Goal: Task Accomplishment & Management: Use online tool/utility

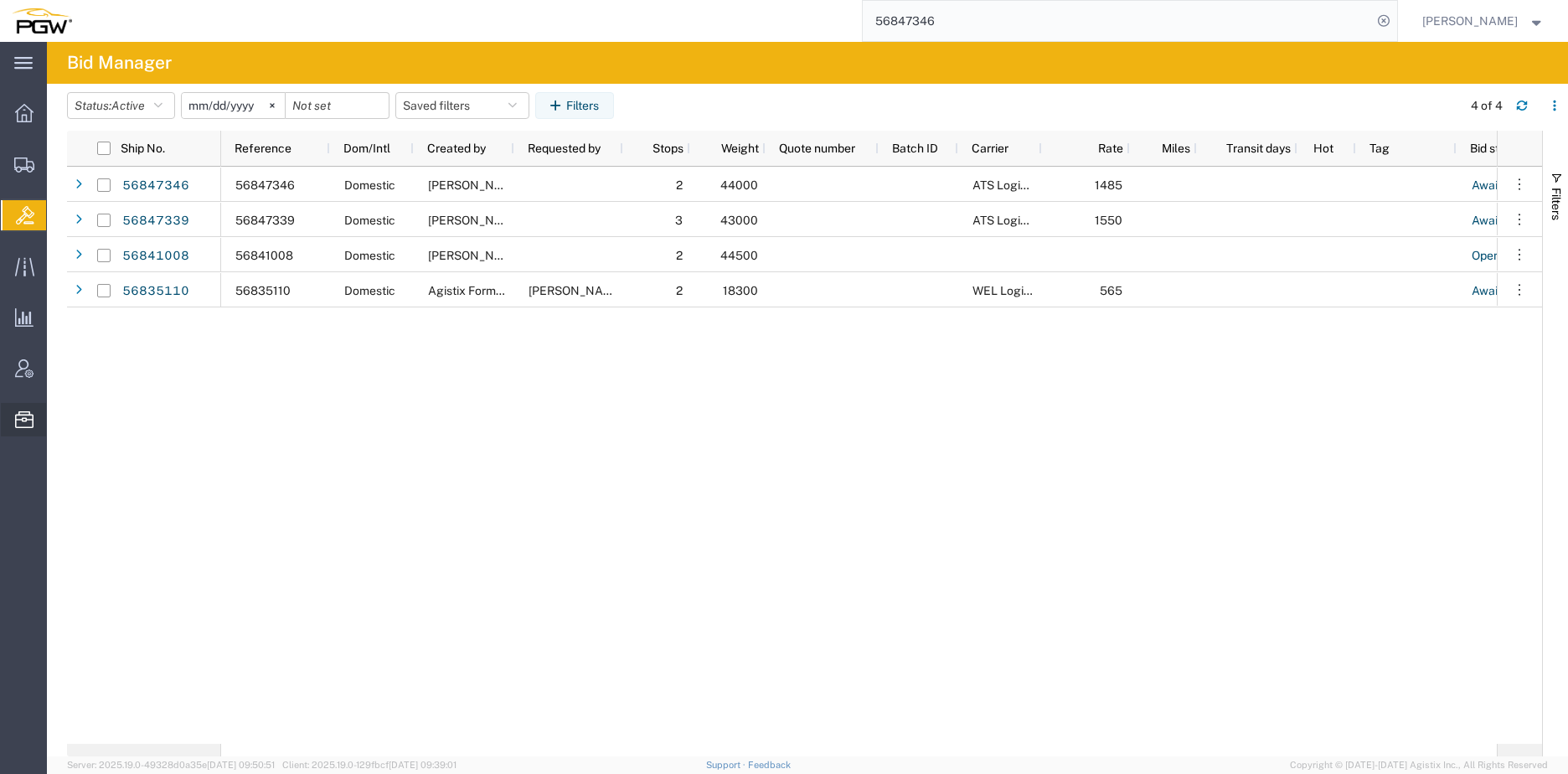
click at [0, 0] on span "Location Appointment" at bounding box center [0, 0] width 0 height 0
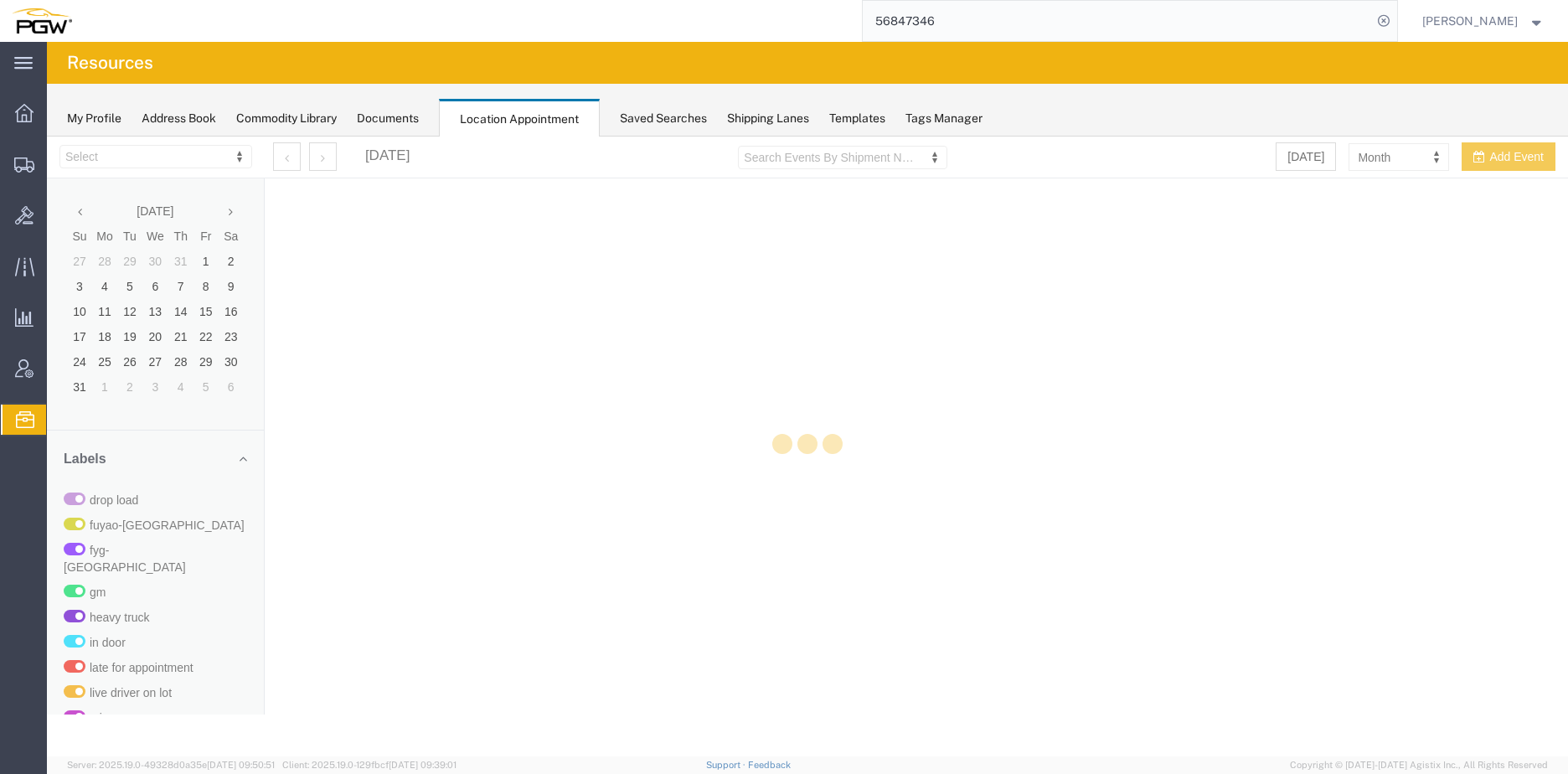
select select "28253"
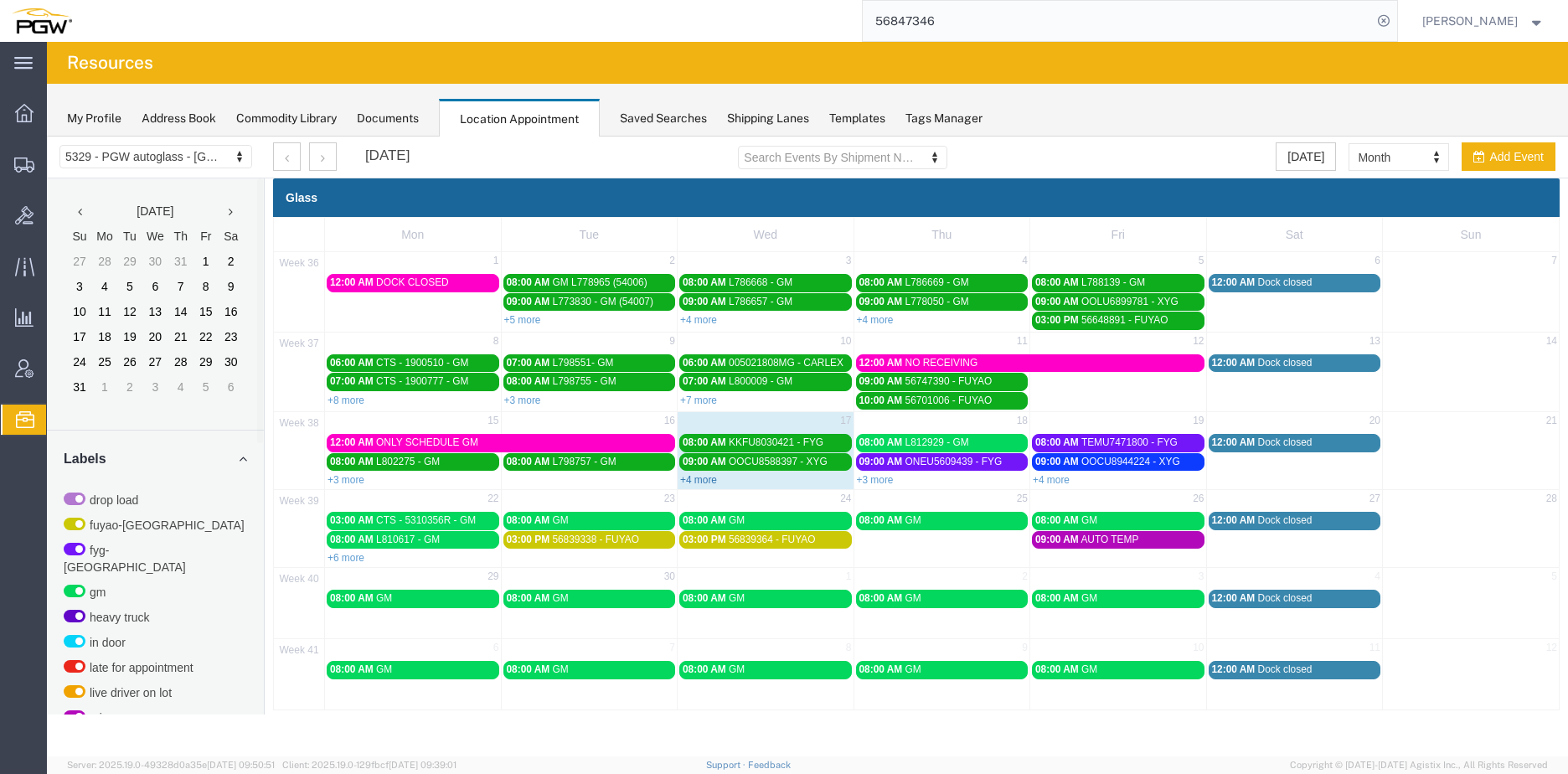
click at [707, 476] on link "+4 more" at bounding box center [698, 480] width 37 height 11
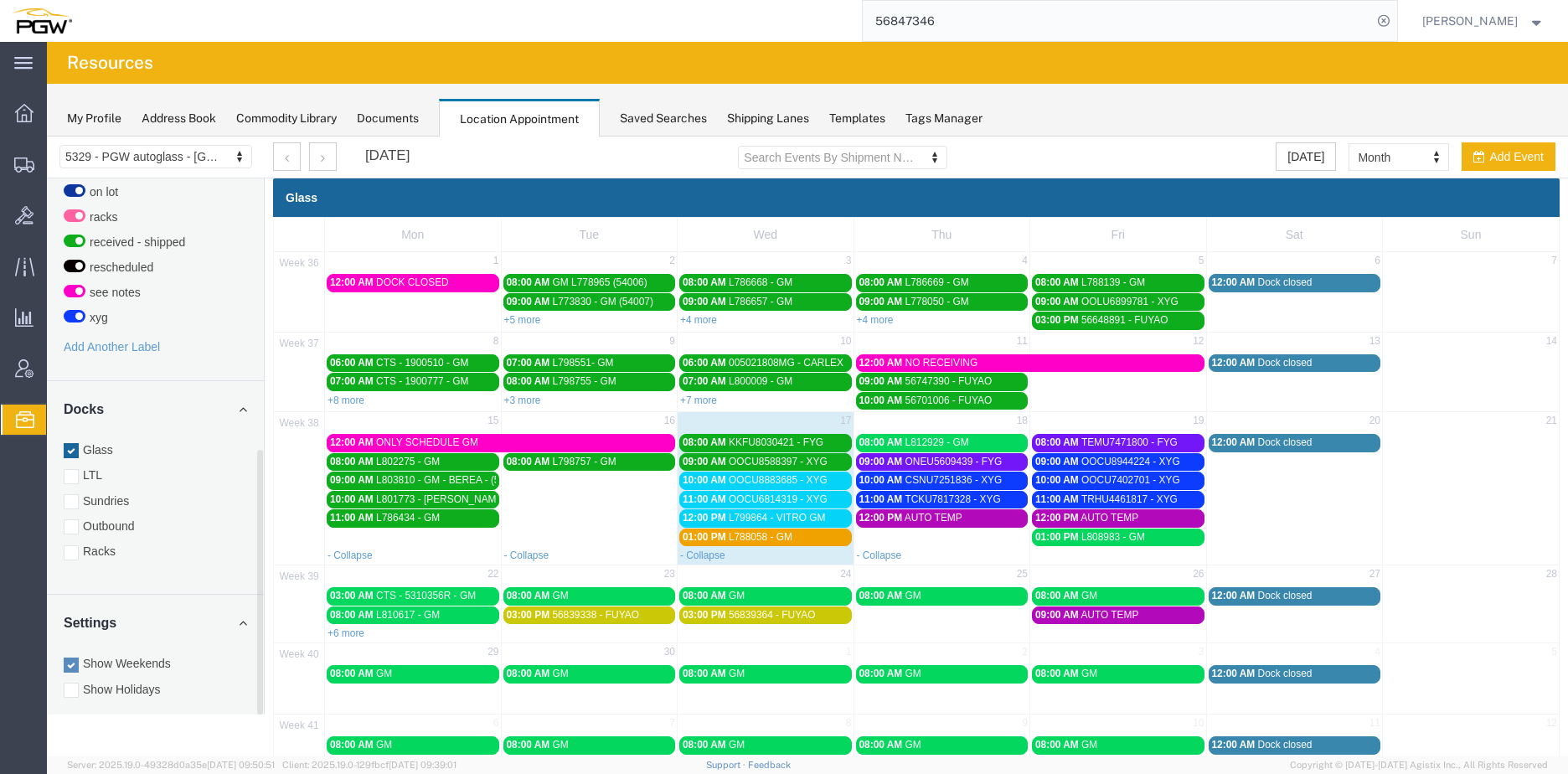
scroll to position [47, 0]
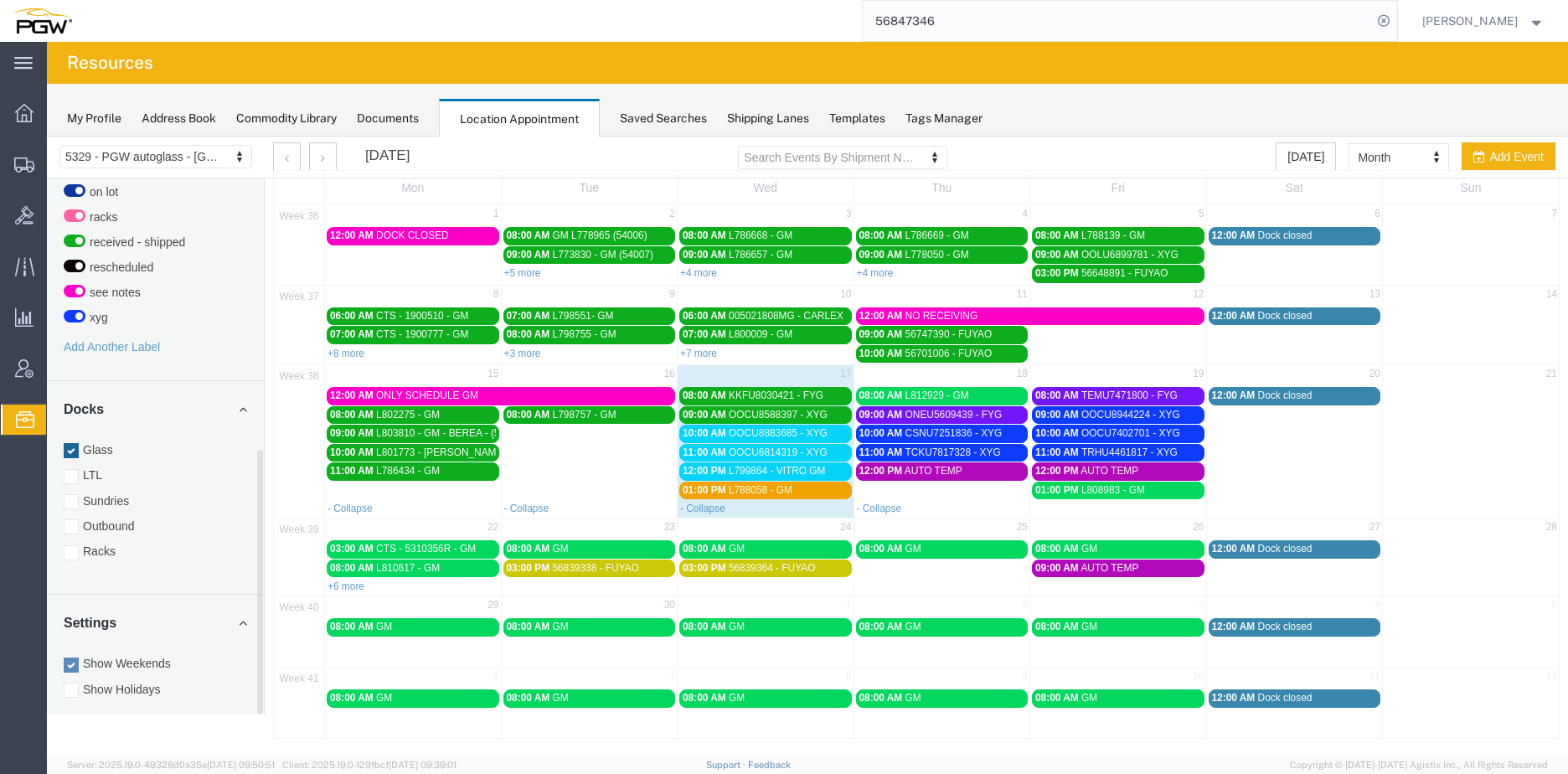
drag, startPoint x: 69, startPoint y: 533, endPoint x: 73, endPoint y: 524, distance: 9.8
click at [70, 545] on div at bounding box center [71, 553] width 15 height 15
click at [47, 136] on input "Racks" at bounding box center [47, 136] width 0 height 0
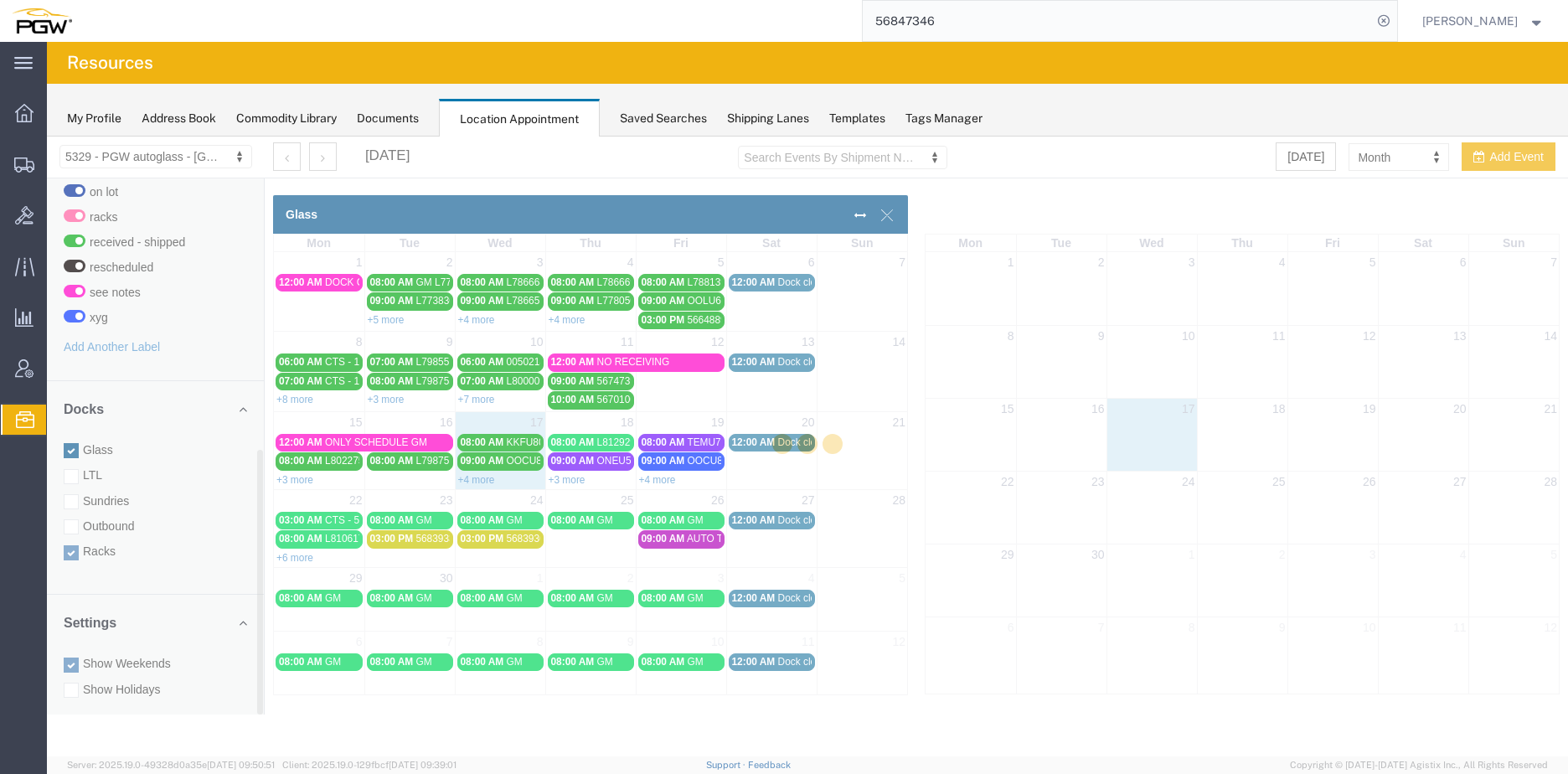
scroll to position [0, 0]
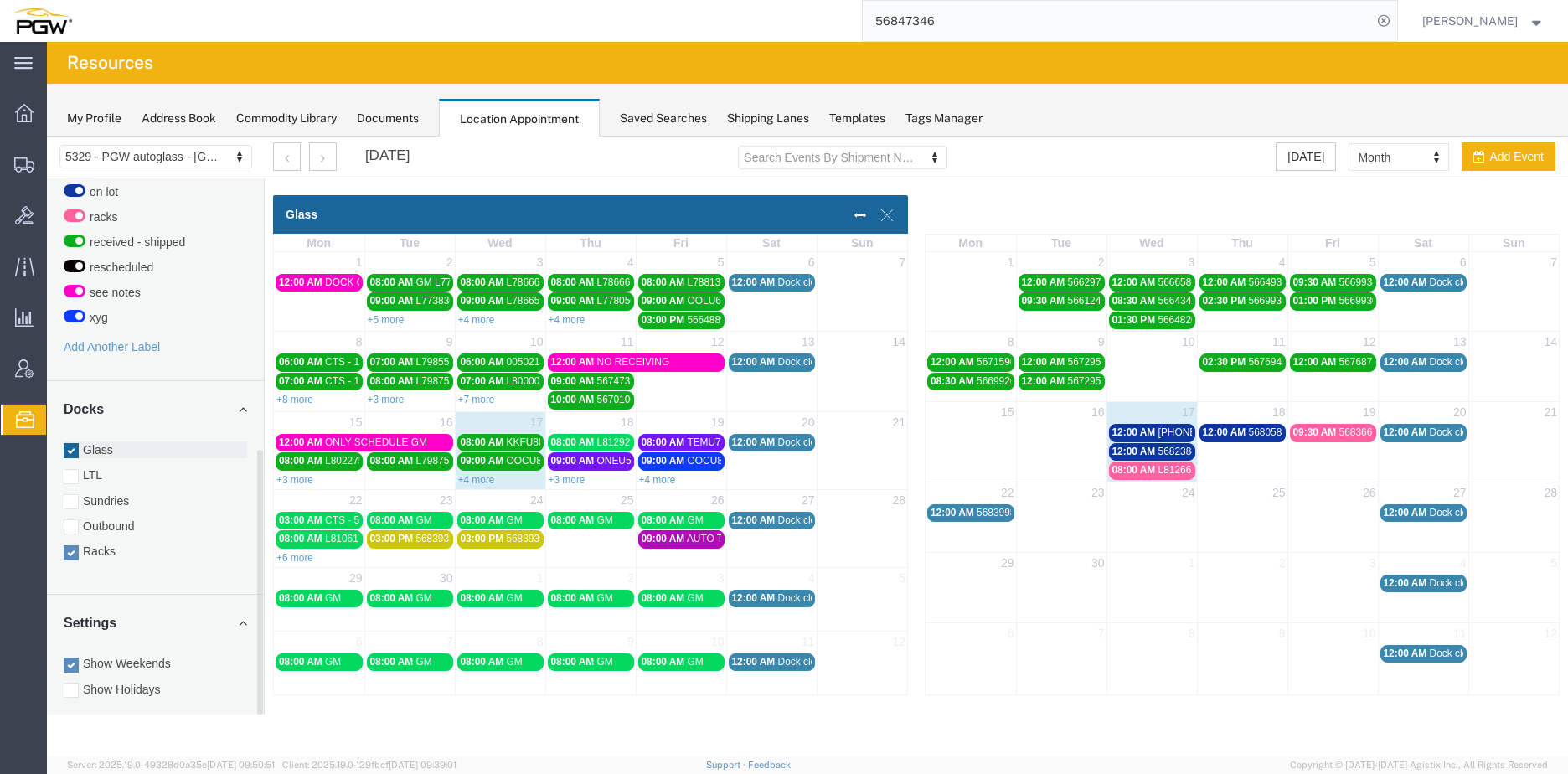
click at [72, 443] on div at bounding box center [71, 451] width 15 height 15
click at [47, 136] on input "Glass" at bounding box center [47, 136] width 0 height 0
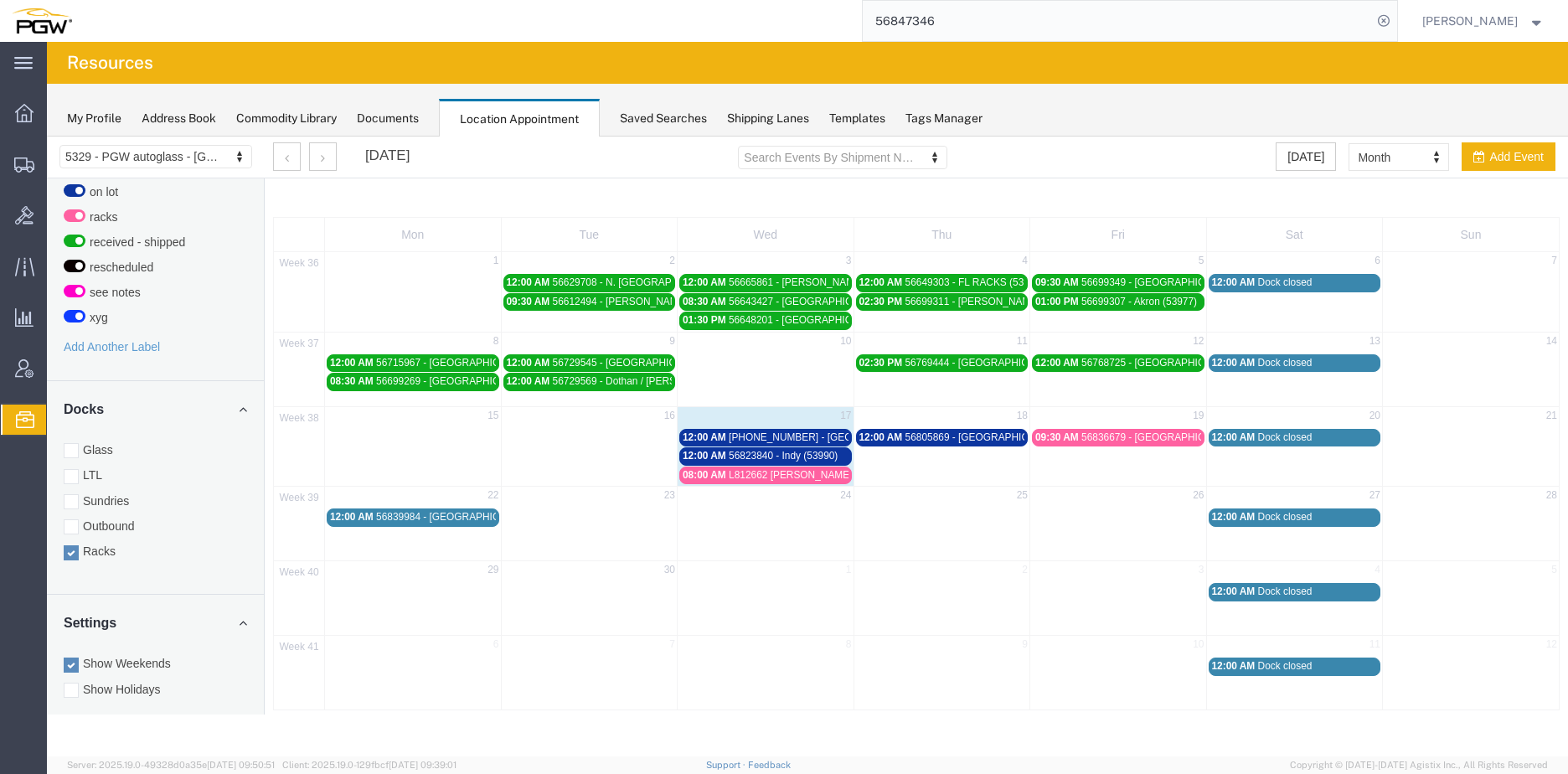
click at [764, 438] on span "[PHONE_NUMBER] - [GEOGRAPHIC_DATA] / [GEOGRAPHIC_DATA]" at bounding box center [886, 438] width 314 height 11
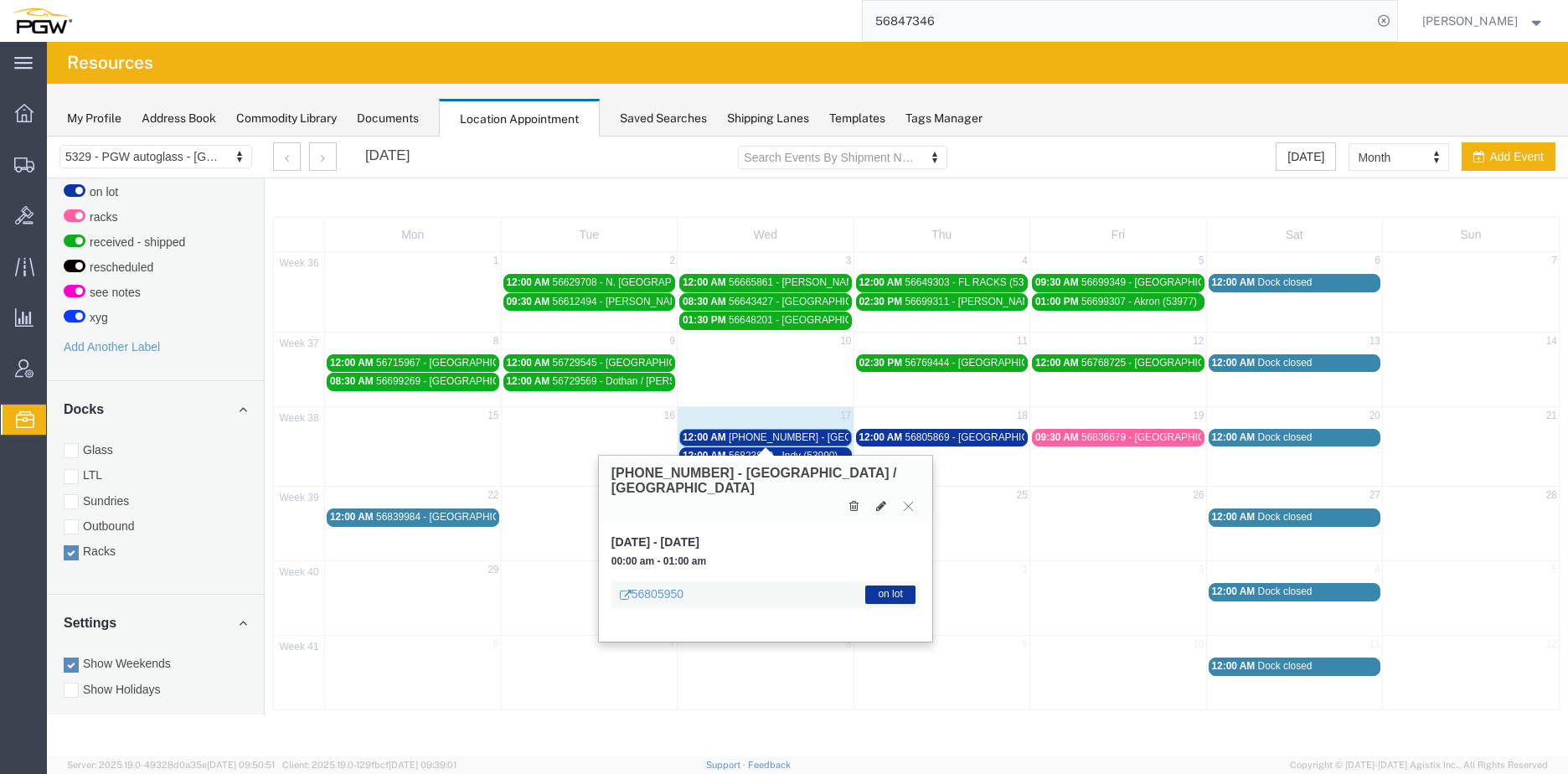
click at [746, 437] on span "[PHONE_NUMBER] - [GEOGRAPHIC_DATA] / [GEOGRAPHIC_DATA]" at bounding box center [886, 438] width 314 height 11
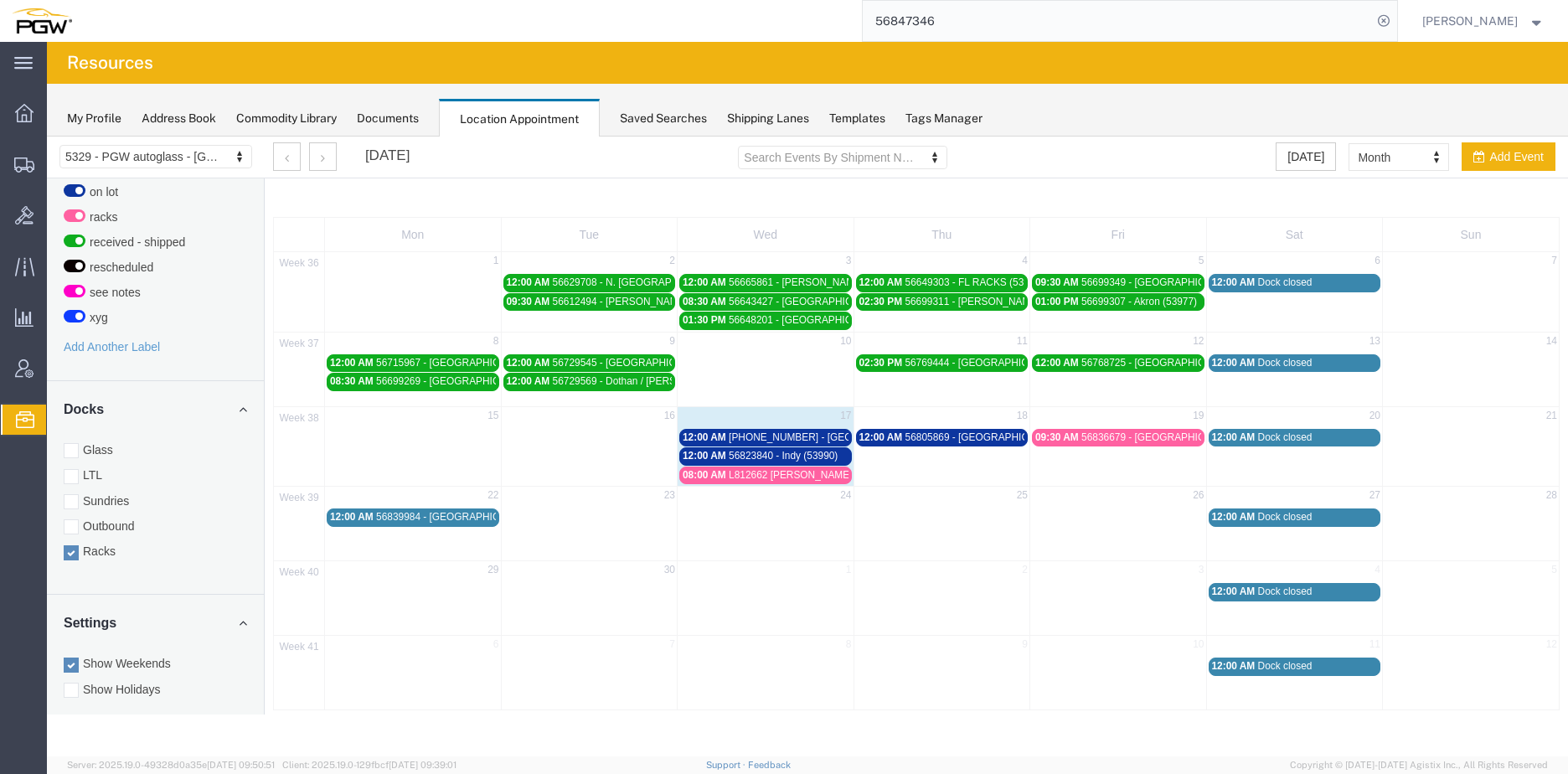
click at [766, 458] on span "56823840 - Indy (53990)" at bounding box center [783, 456] width 109 height 11
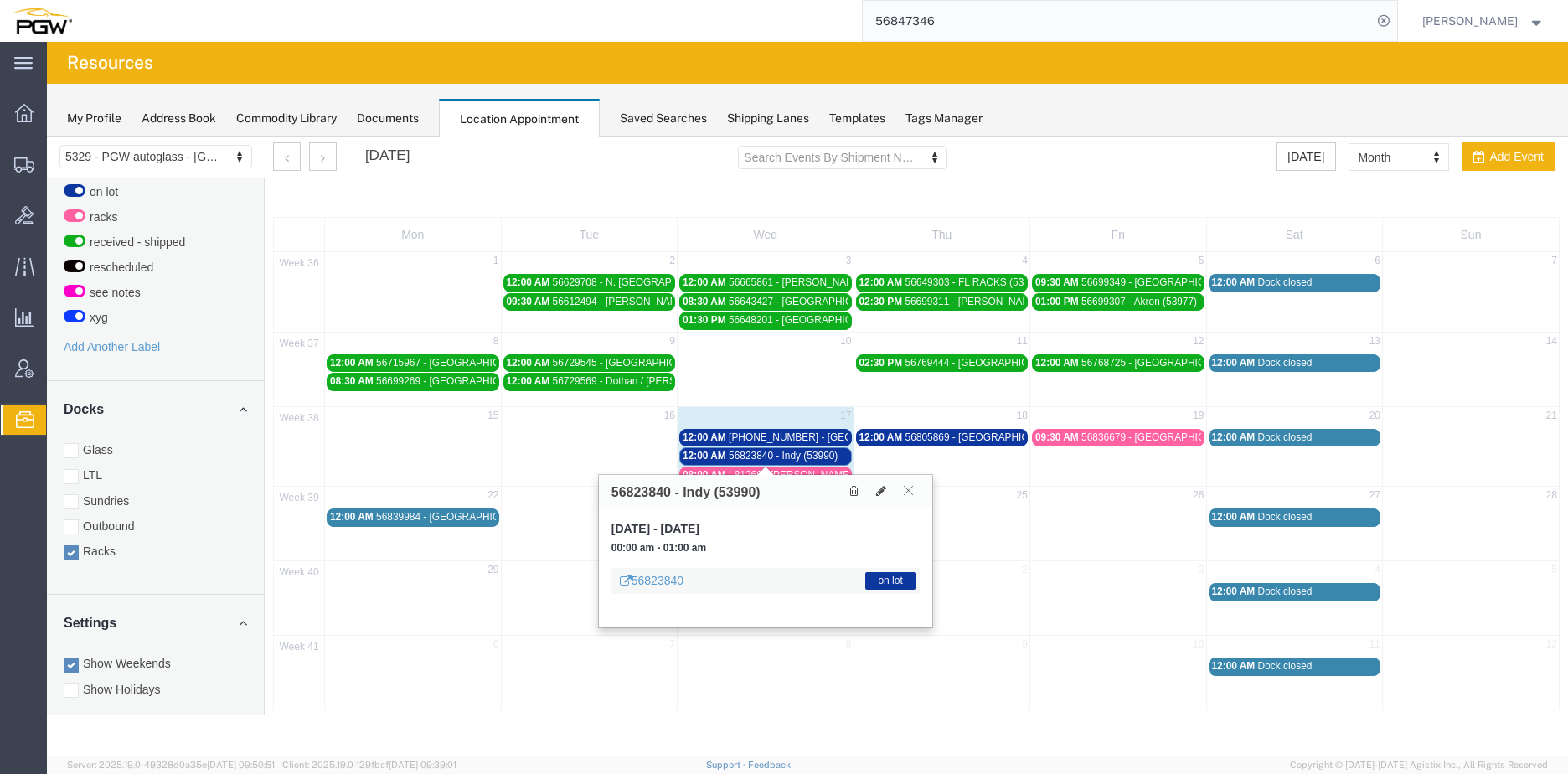
click at [755, 452] on span "56823840 - Indy (53990)" at bounding box center [783, 456] width 109 height 11
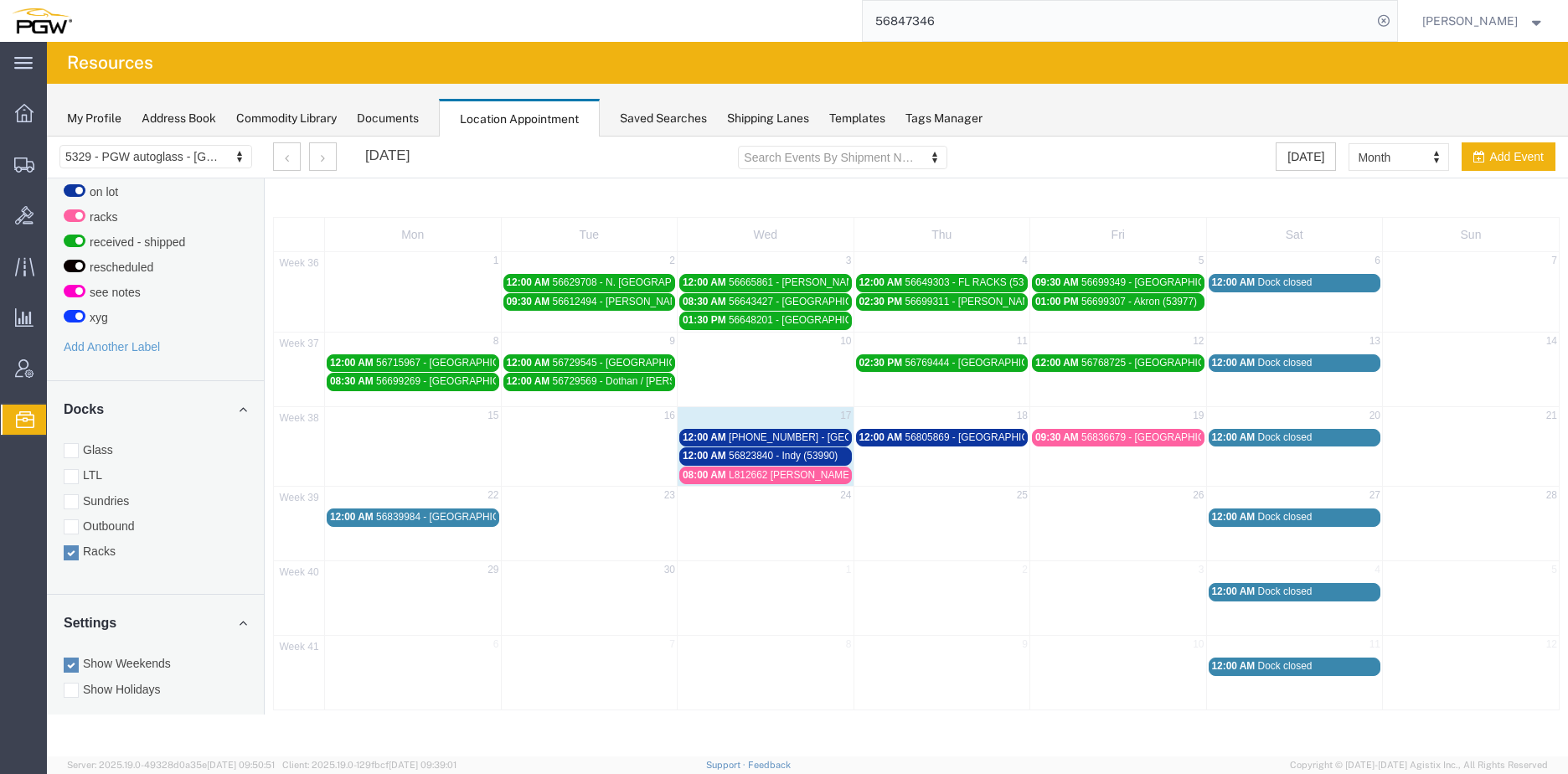
click at [774, 473] on span "L812662 [PERSON_NAME]" at bounding box center [790, 475] width 123 height 11
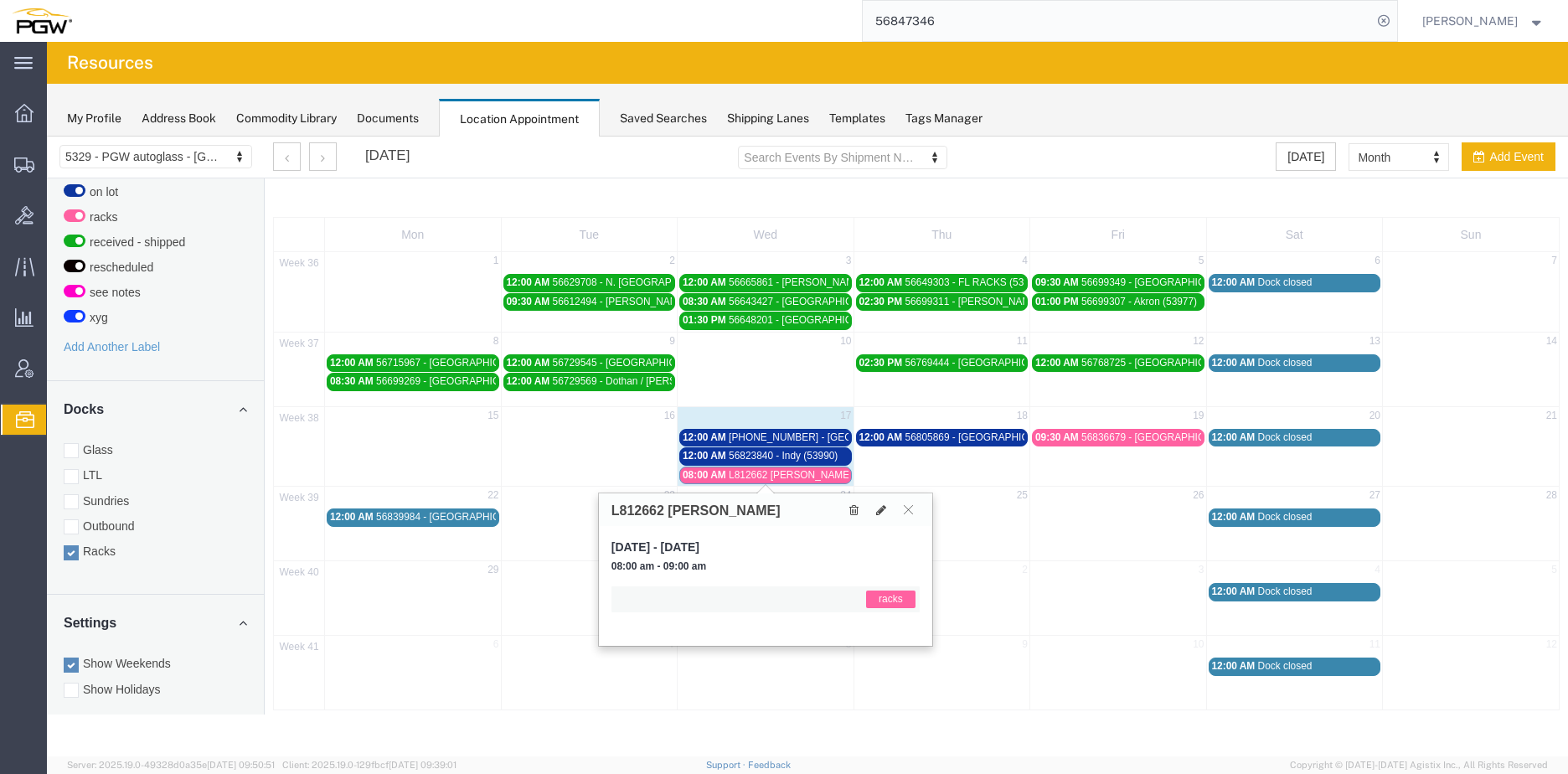
click at [762, 472] on span "L812662 [PERSON_NAME]" at bounding box center [790, 475] width 123 height 11
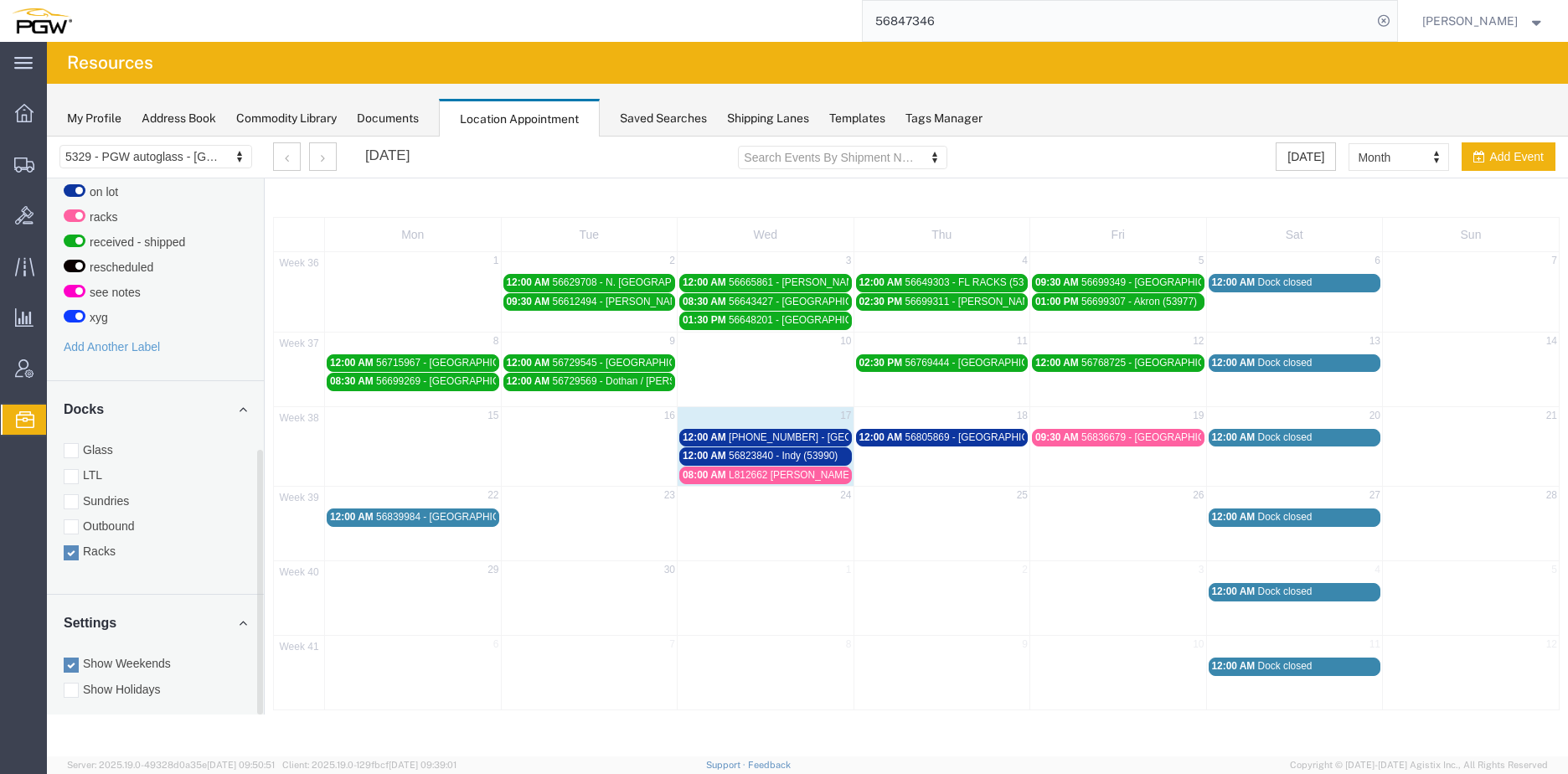
click at [73, 519] on div at bounding box center [71, 527] width 15 height 15
click at [47, 136] on input "Outbound" at bounding box center [47, 136] width 0 height 0
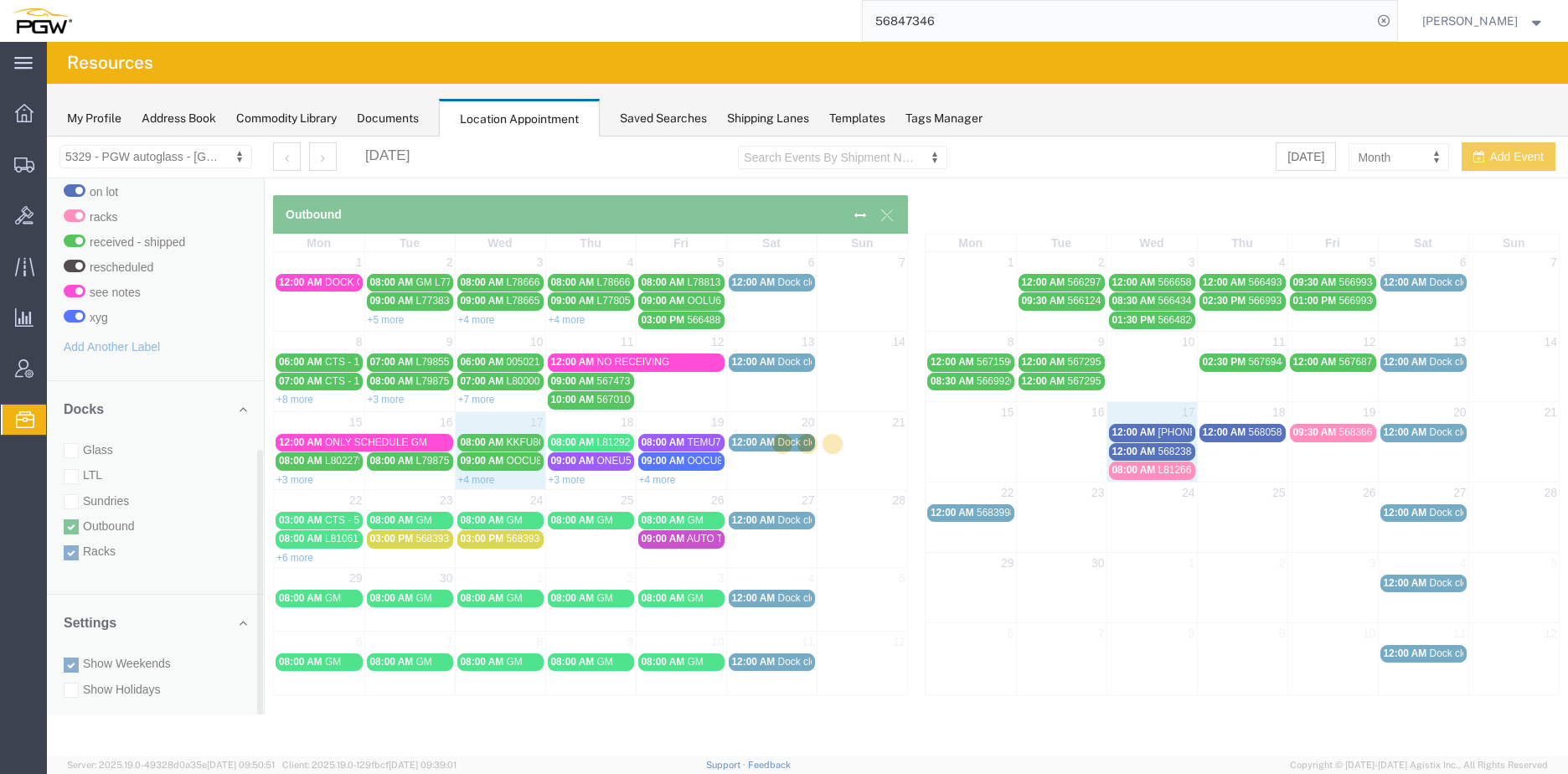
click at [76, 540] on div at bounding box center [807, 446] width 1521 height 621
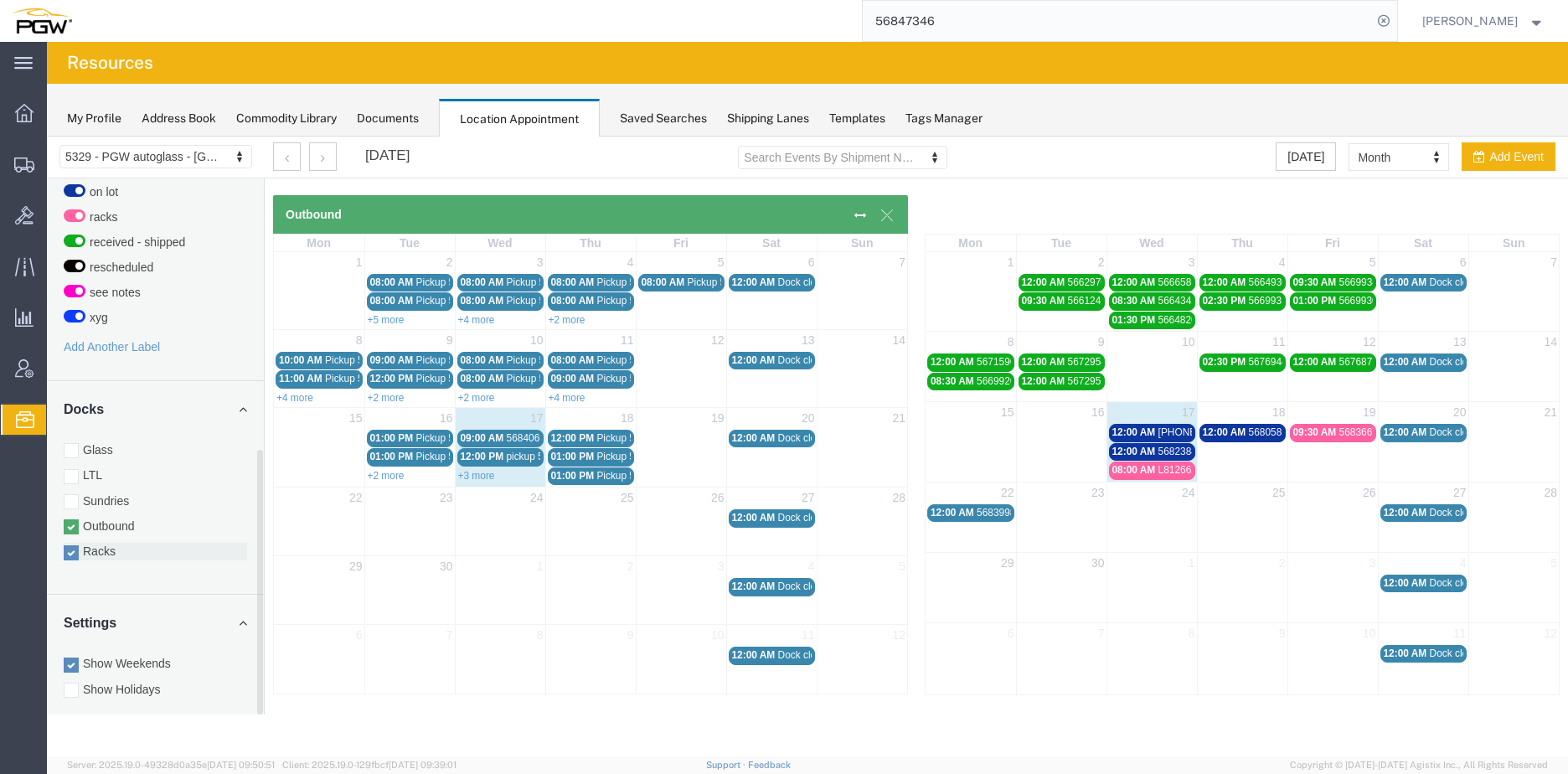
click at [72, 545] on div at bounding box center [71, 553] width 15 height 15
click at [47, 136] on input "Racks" at bounding box center [47, 136] width 0 height 0
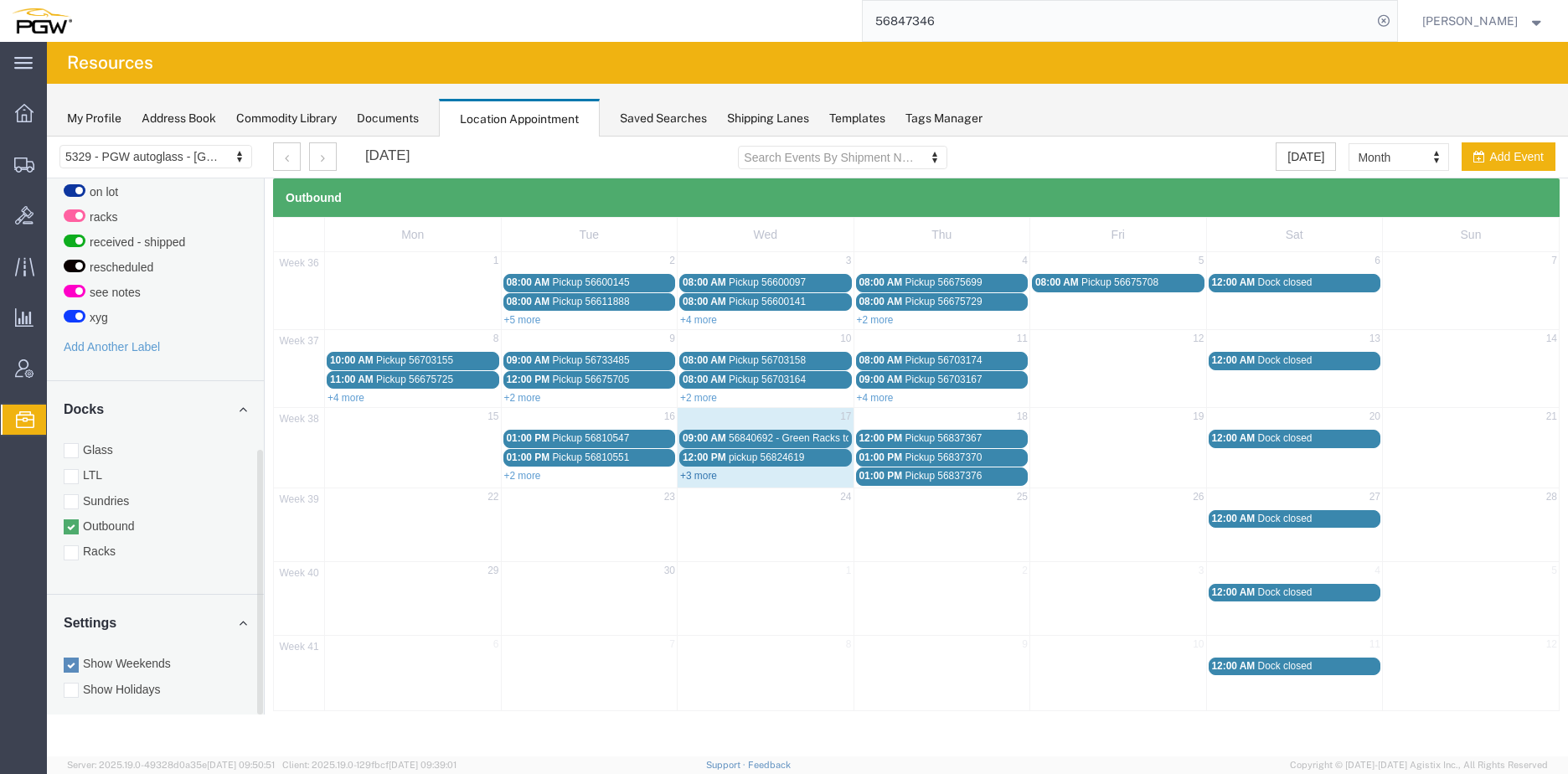
click at [700, 477] on link "+3 more" at bounding box center [698, 476] width 37 height 11
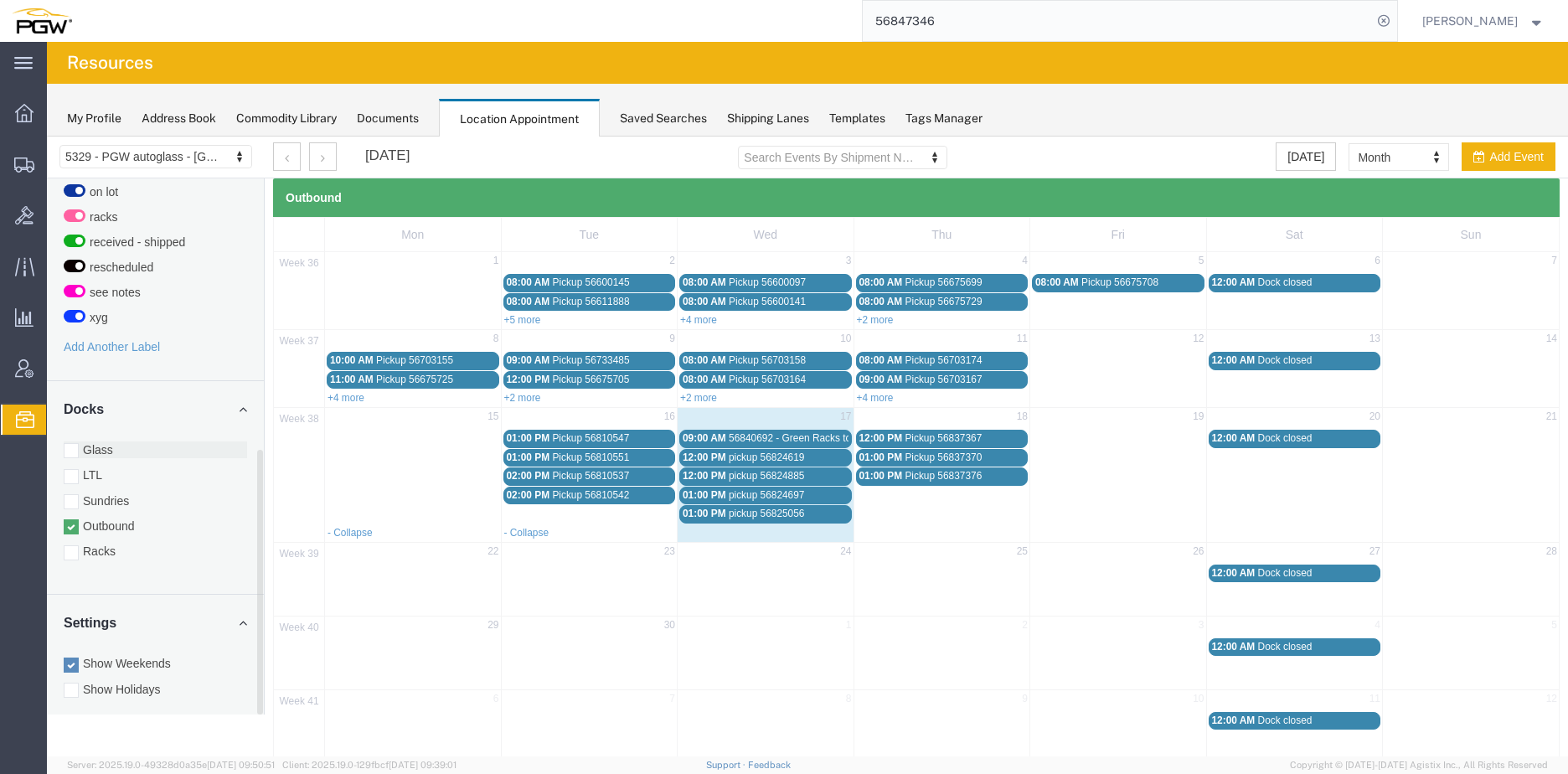
click at [78, 443] on div at bounding box center [71, 451] width 15 height 15
click at [47, 136] on input "Glass" at bounding box center [47, 136] width 0 height 0
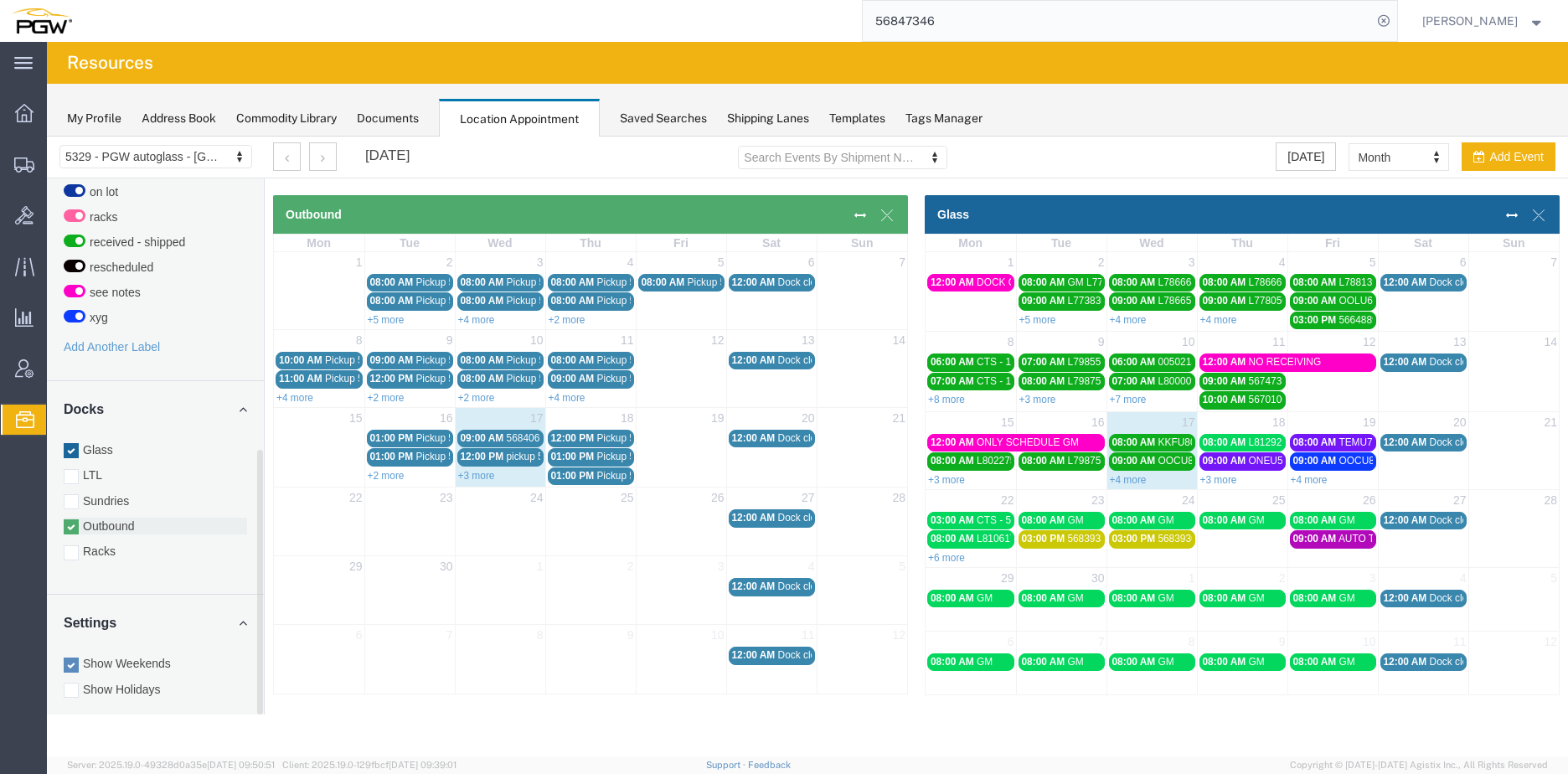
click at [71, 519] on div at bounding box center [71, 527] width 15 height 15
click at [47, 136] on input "Outbound" at bounding box center [47, 136] width 0 height 0
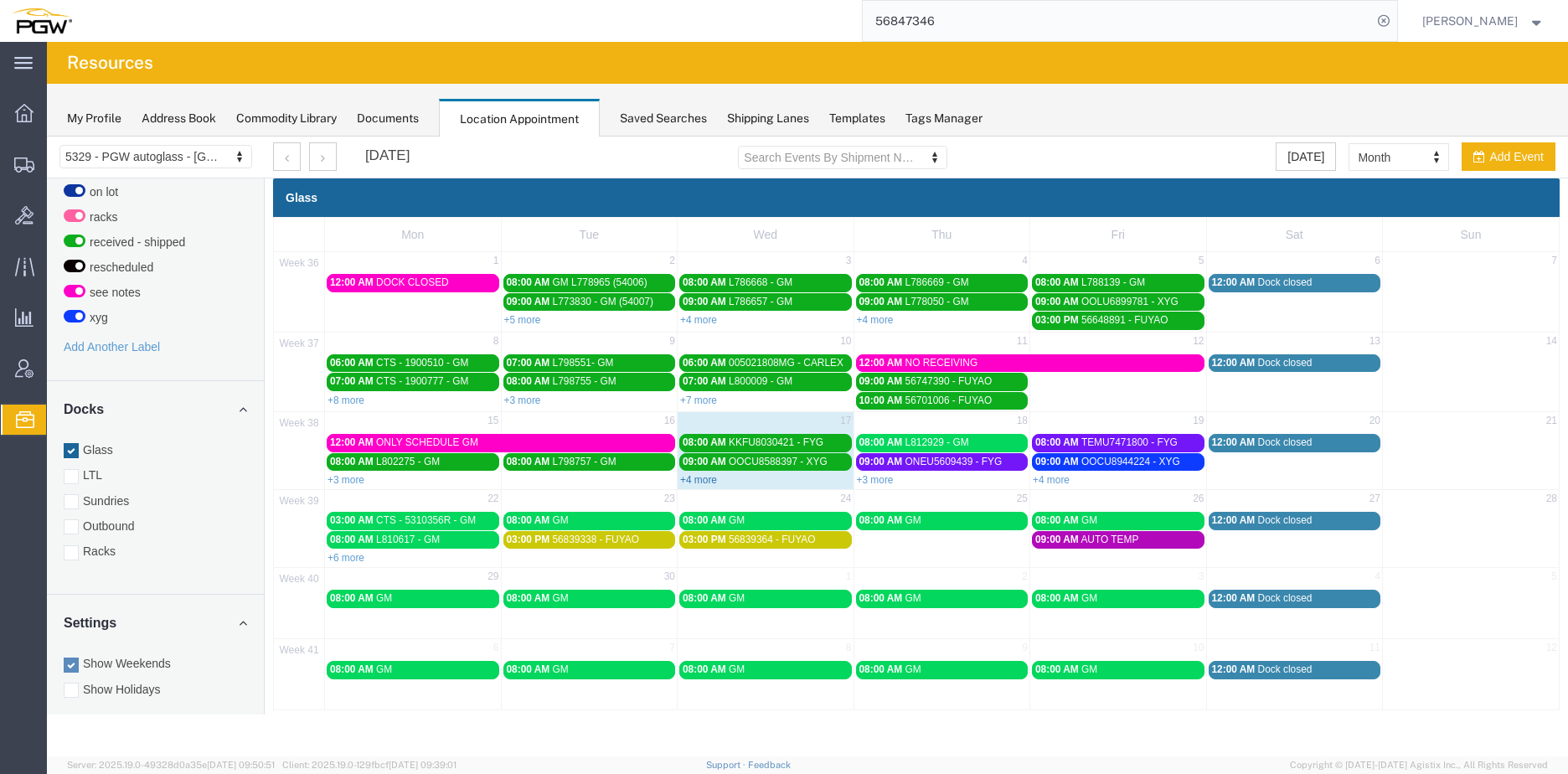
click at [705, 477] on link "+4 more" at bounding box center [698, 480] width 37 height 11
